Goal: Navigation & Orientation: Find specific page/section

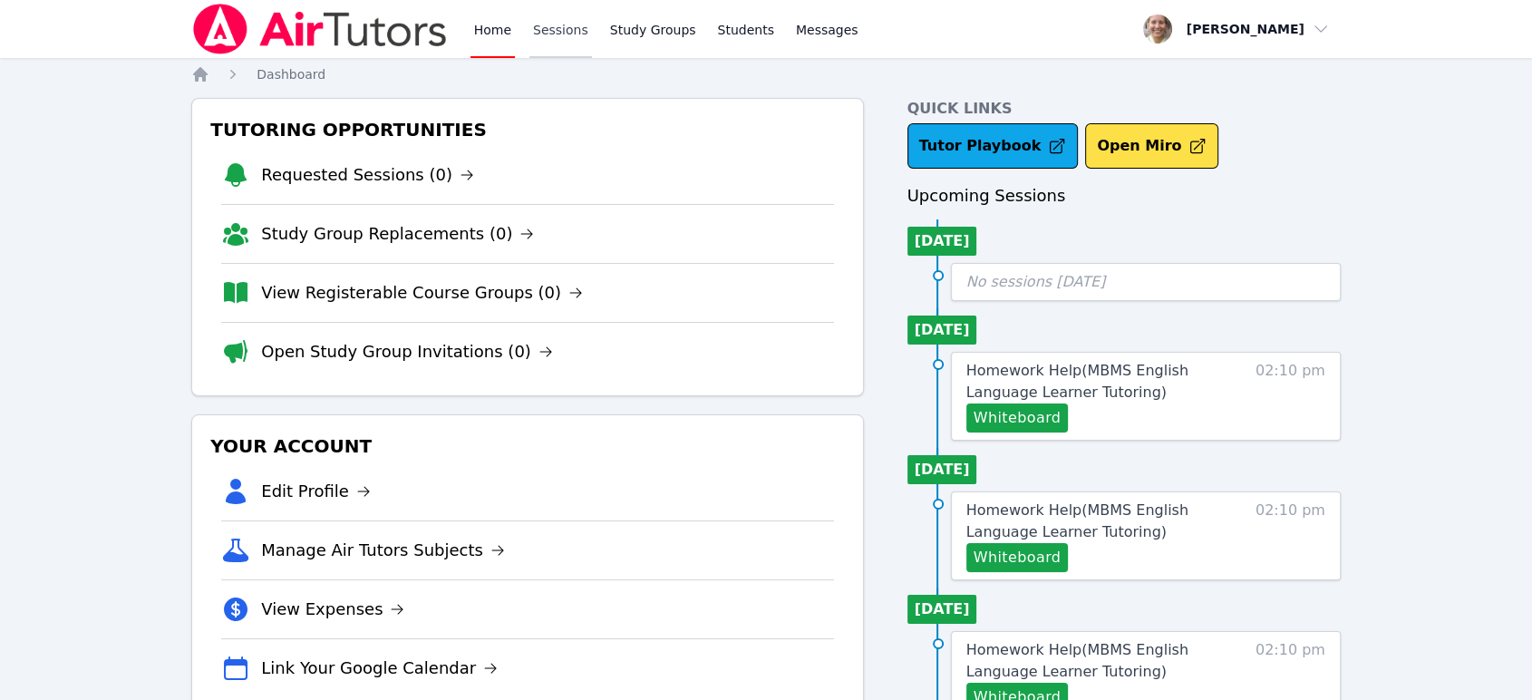
click at [562, 22] on link "Sessions" at bounding box center [560, 29] width 63 height 58
